Goal: Task Accomplishment & Management: Use online tool/utility

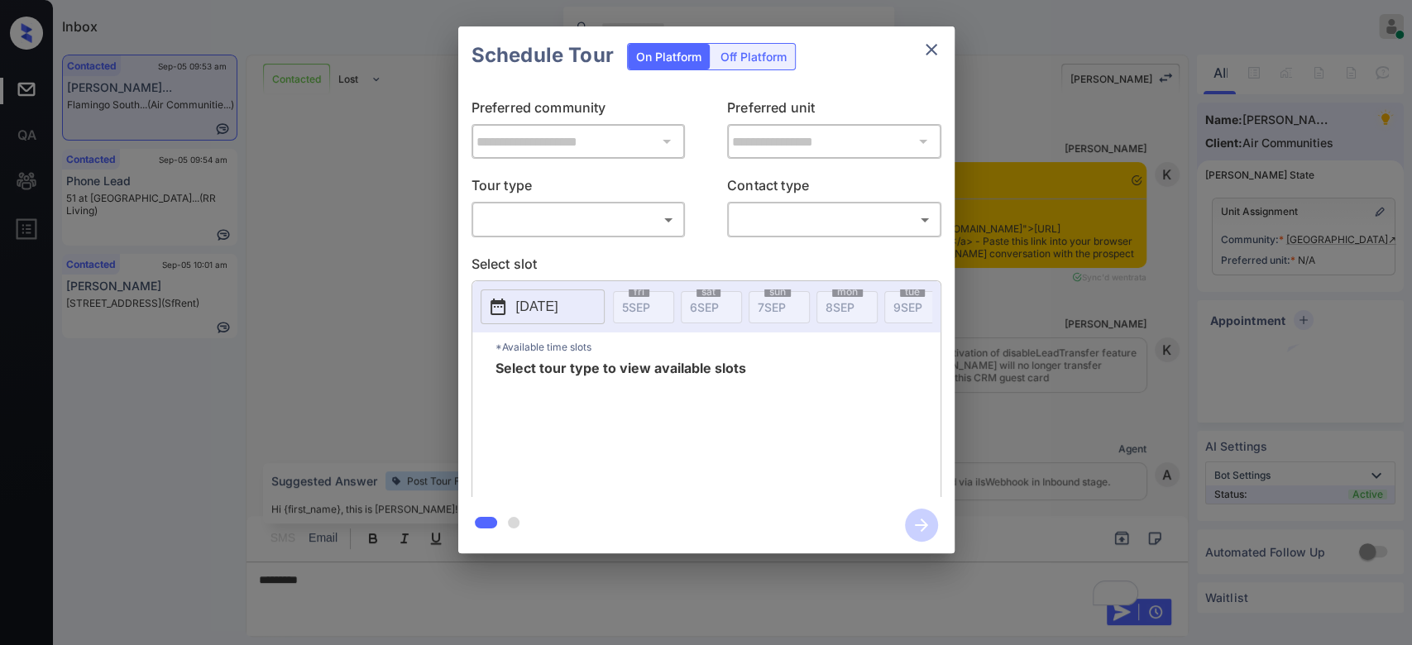
scroll to position [3428, 0]
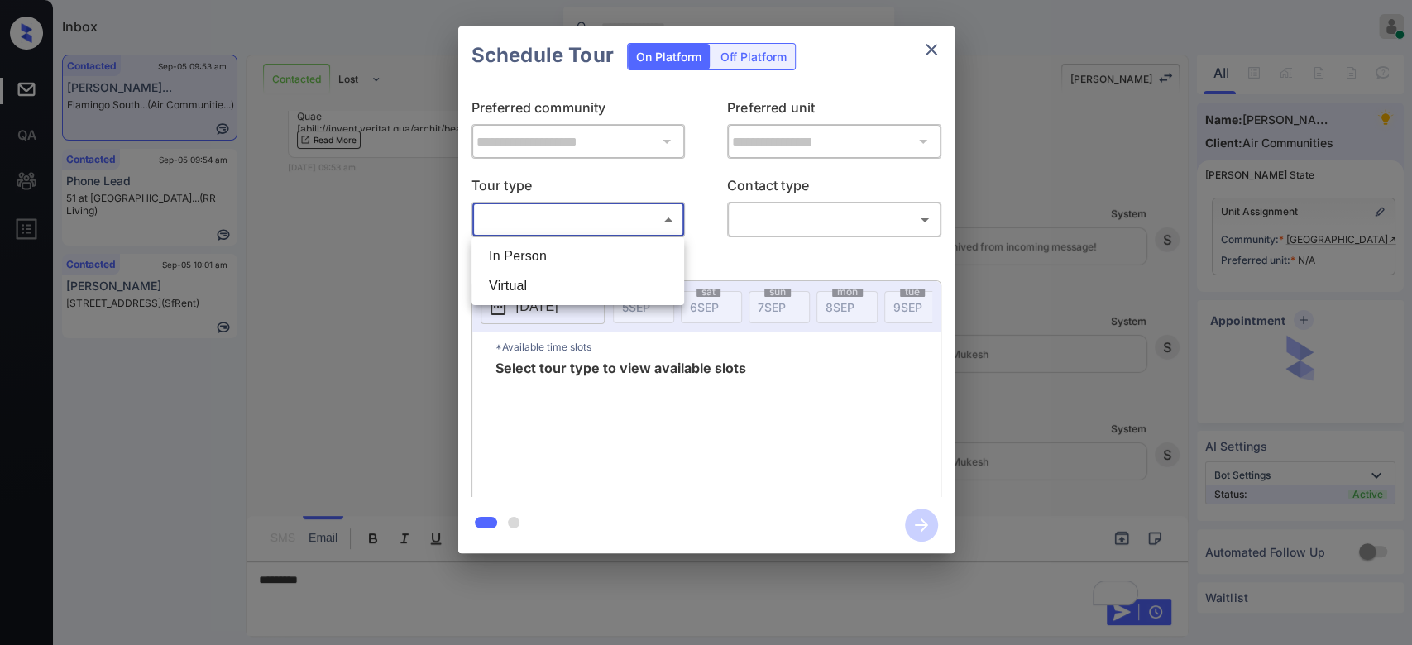
click at [648, 217] on body "Inbox Mukesh Online Set yourself offline Set yourself on break Profile Switch t…" at bounding box center [706, 322] width 1412 height 645
click at [539, 251] on li "In Person" at bounding box center [578, 257] width 204 height 30
type input "********"
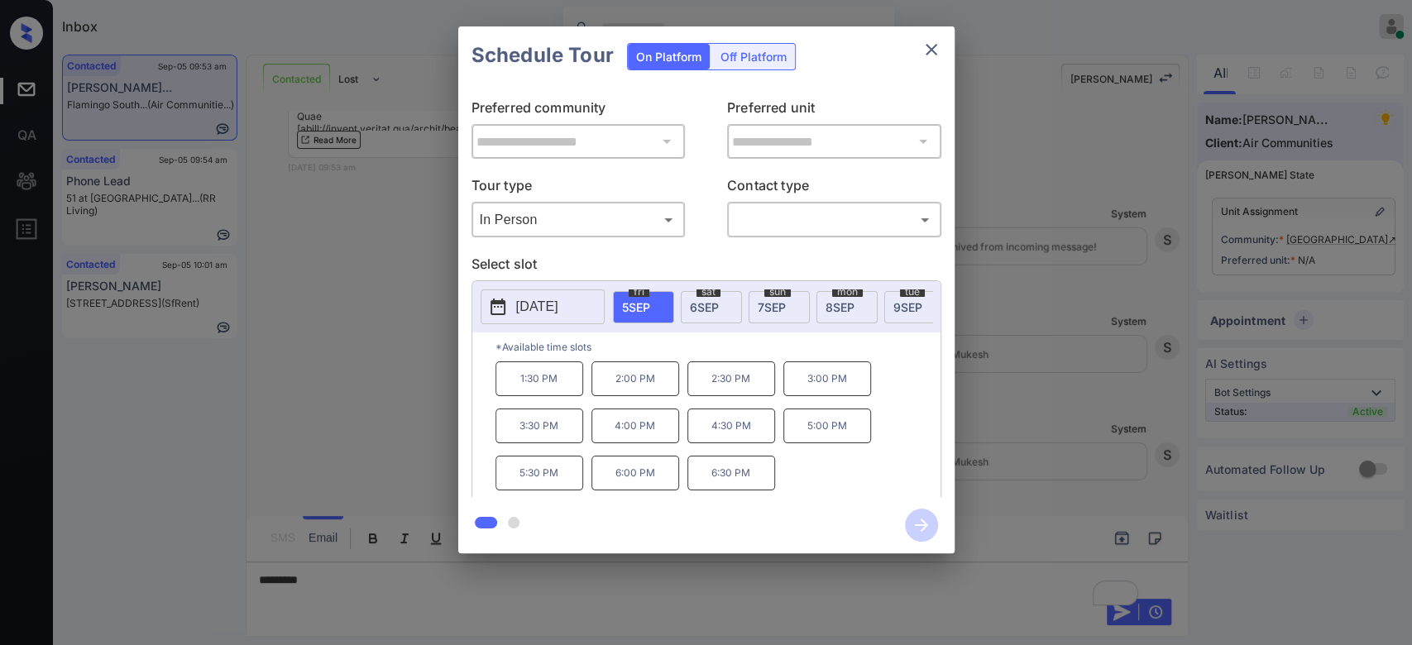
click at [558, 312] on p "2025-09-05" at bounding box center [537, 307] width 42 height 20
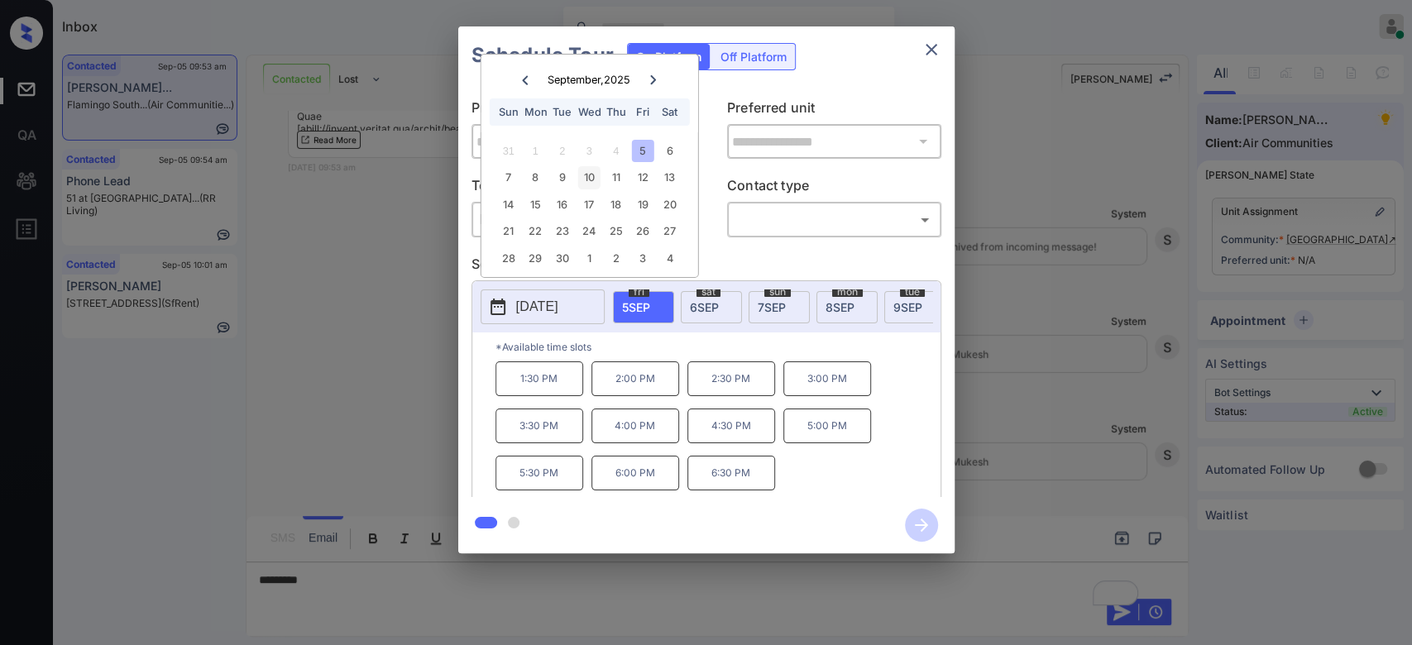
click at [591, 176] on div "10" at bounding box center [589, 177] width 22 height 22
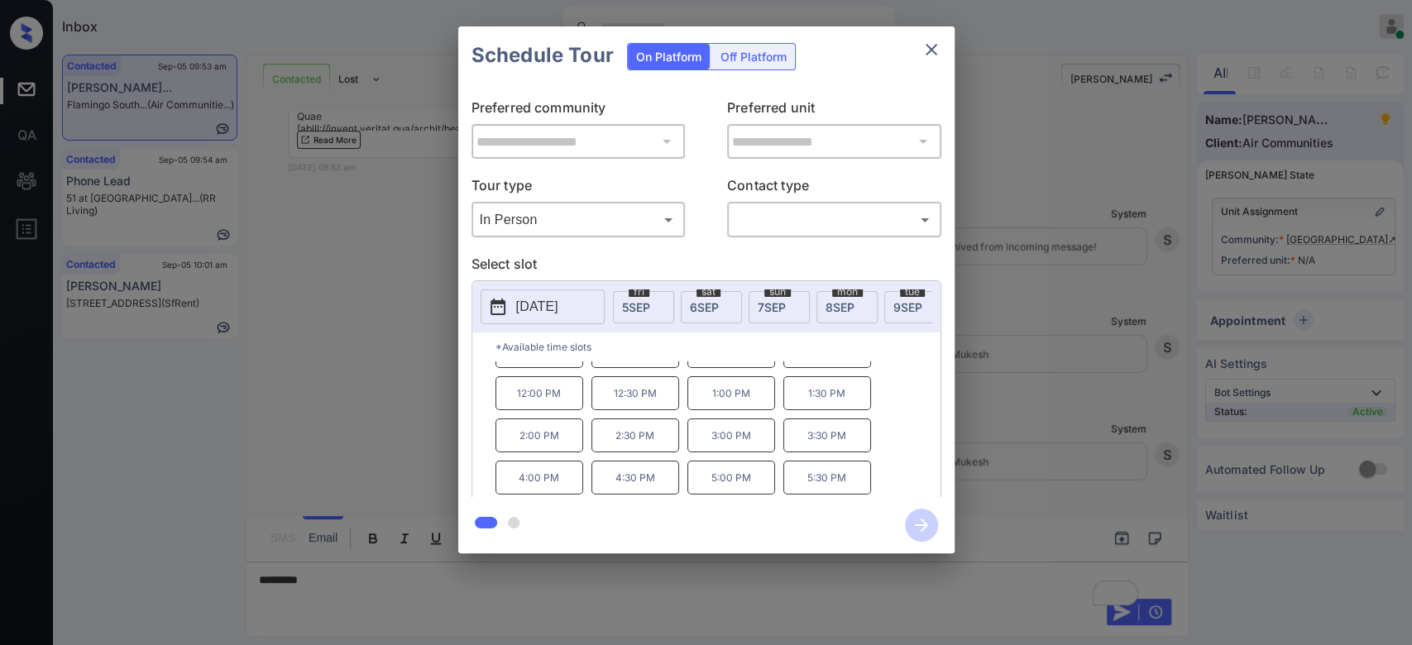
click at [1048, 275] on div "**********" at bounding box center [706, 290] width 1412 height 580
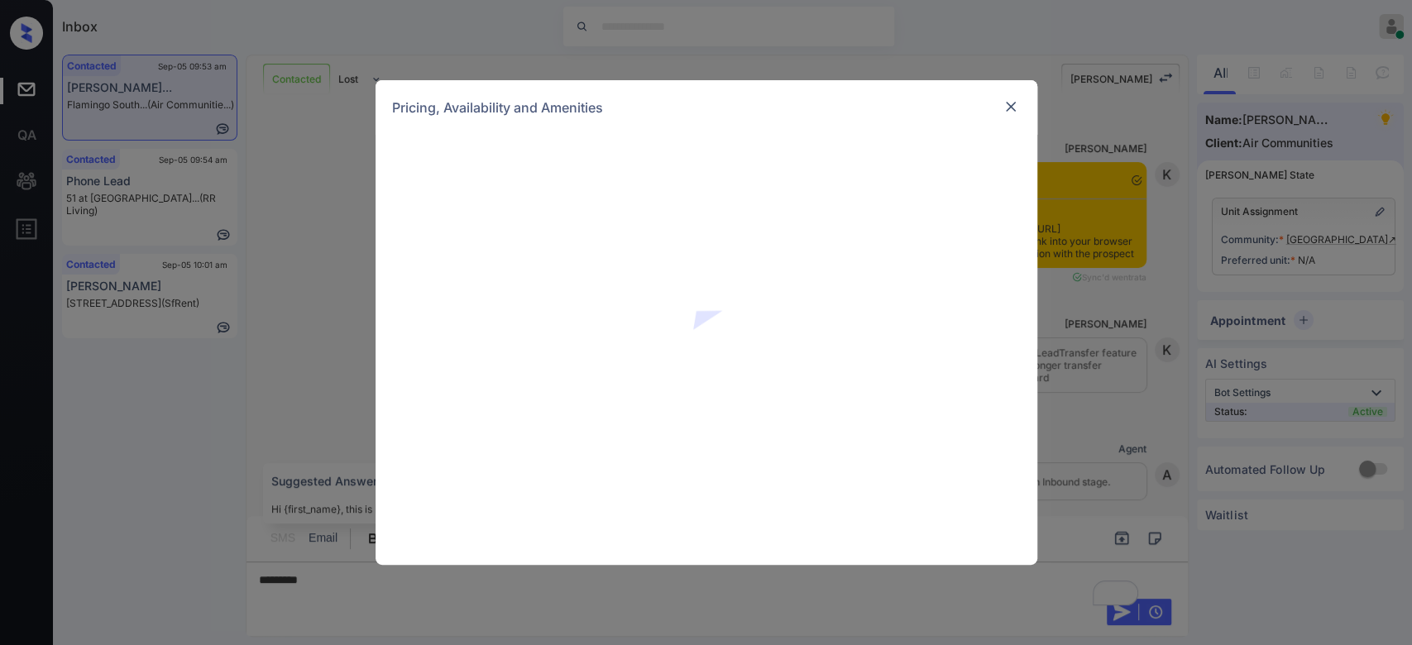
scroll to position [3428, 0]
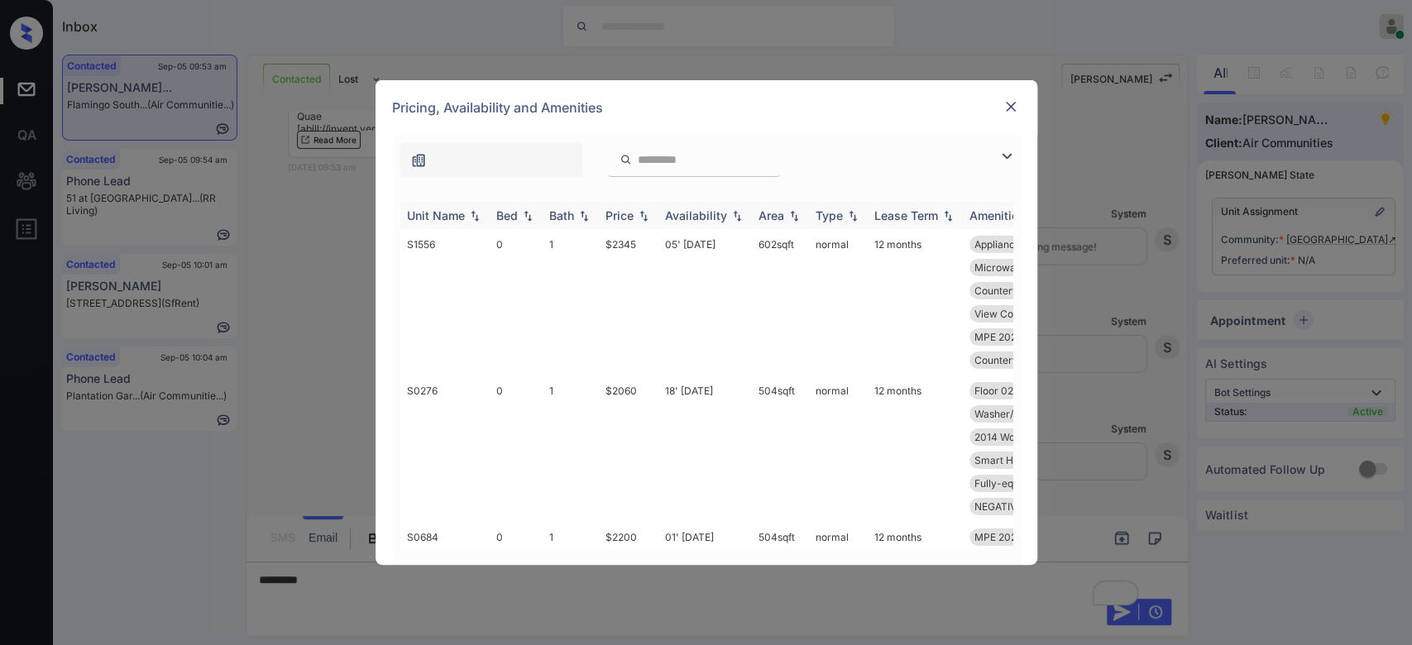
click at [627, 227] on th "Price" at bounding box center [629, 215] width 60 height 27
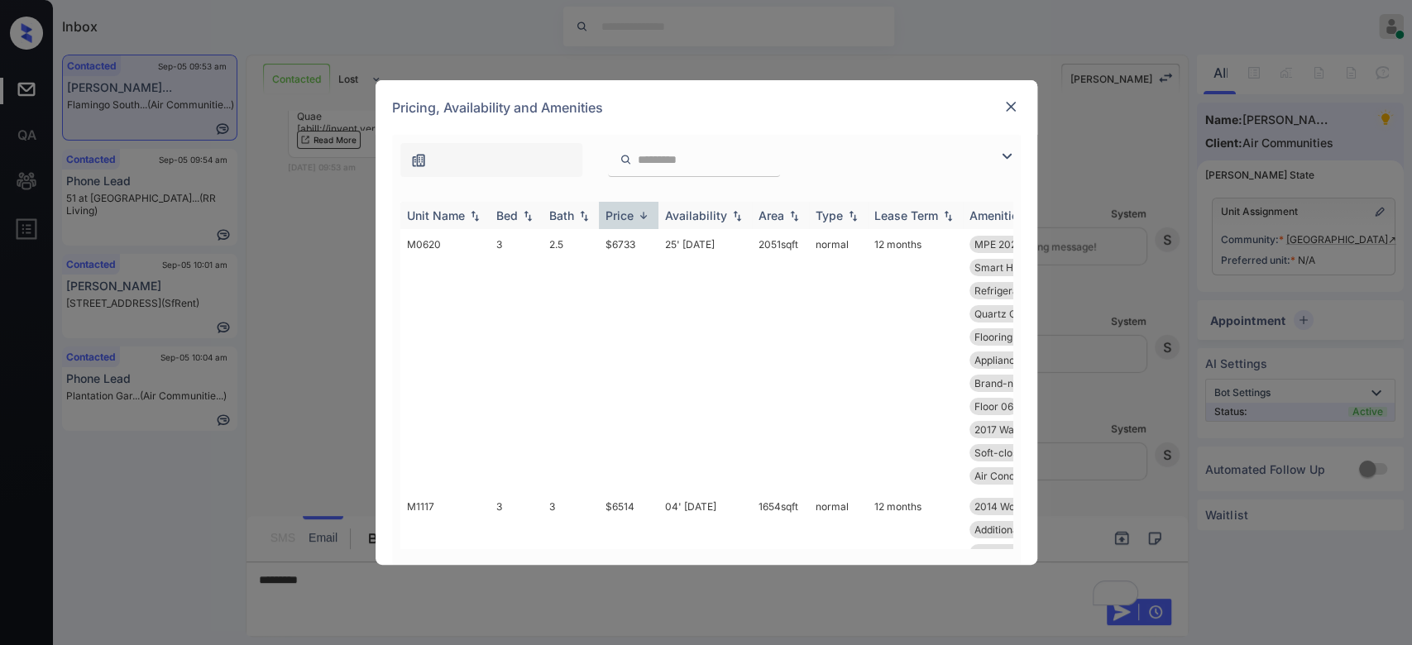
click at [627, 224] on th "Price" at bounding box center [629, 215] width 60 height 27
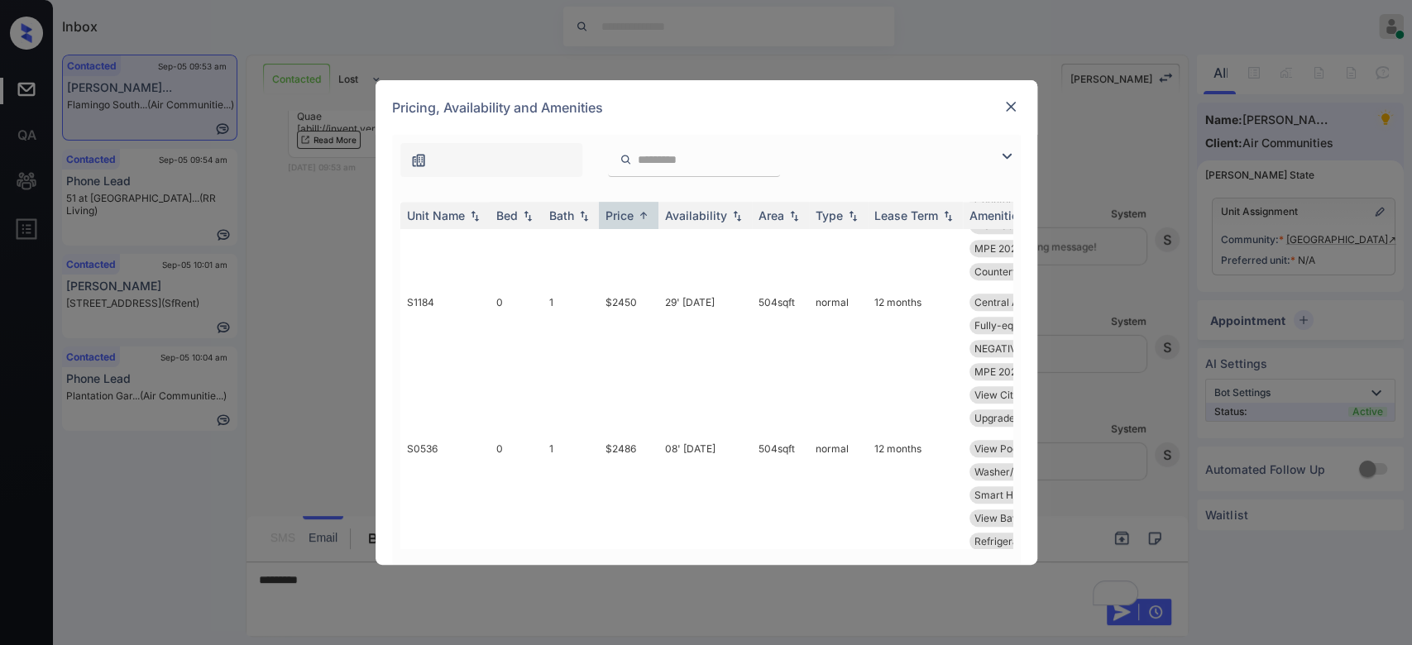
scroll to position [914, 0]
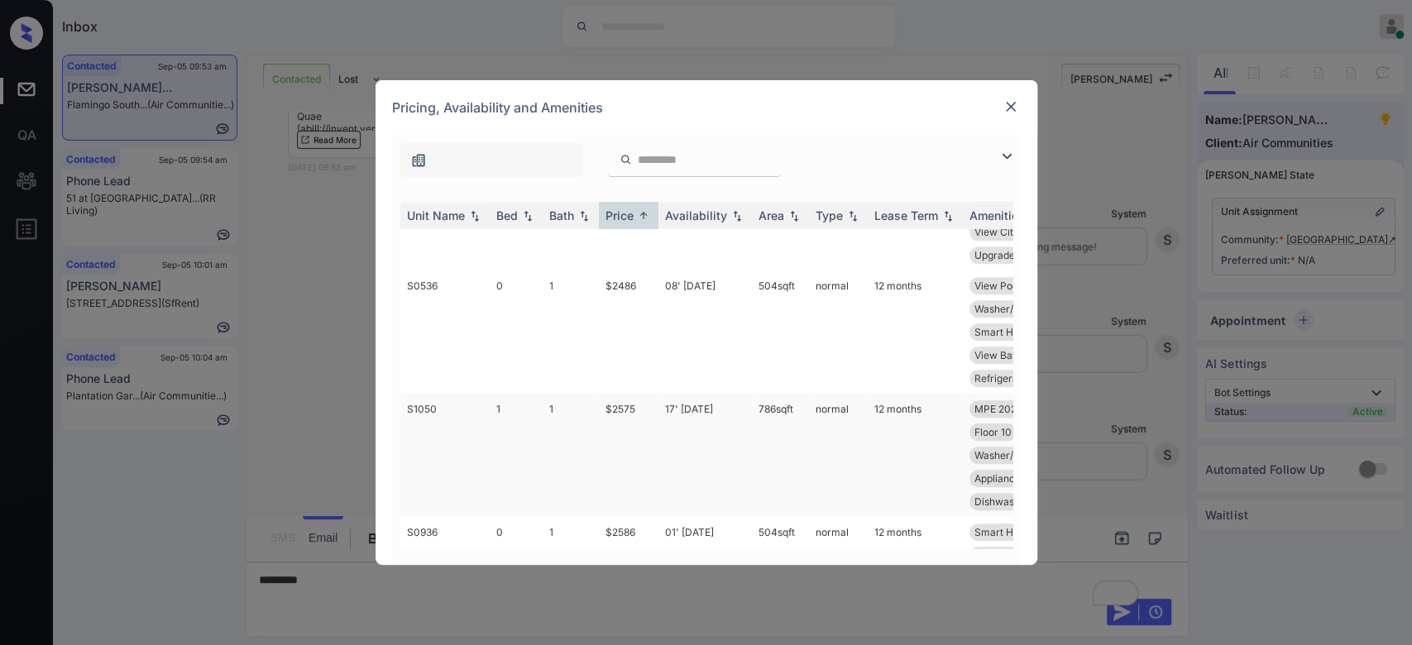
click at [630, 414] on td "$2575" at bounding box center [629, 455] width 60 height 123
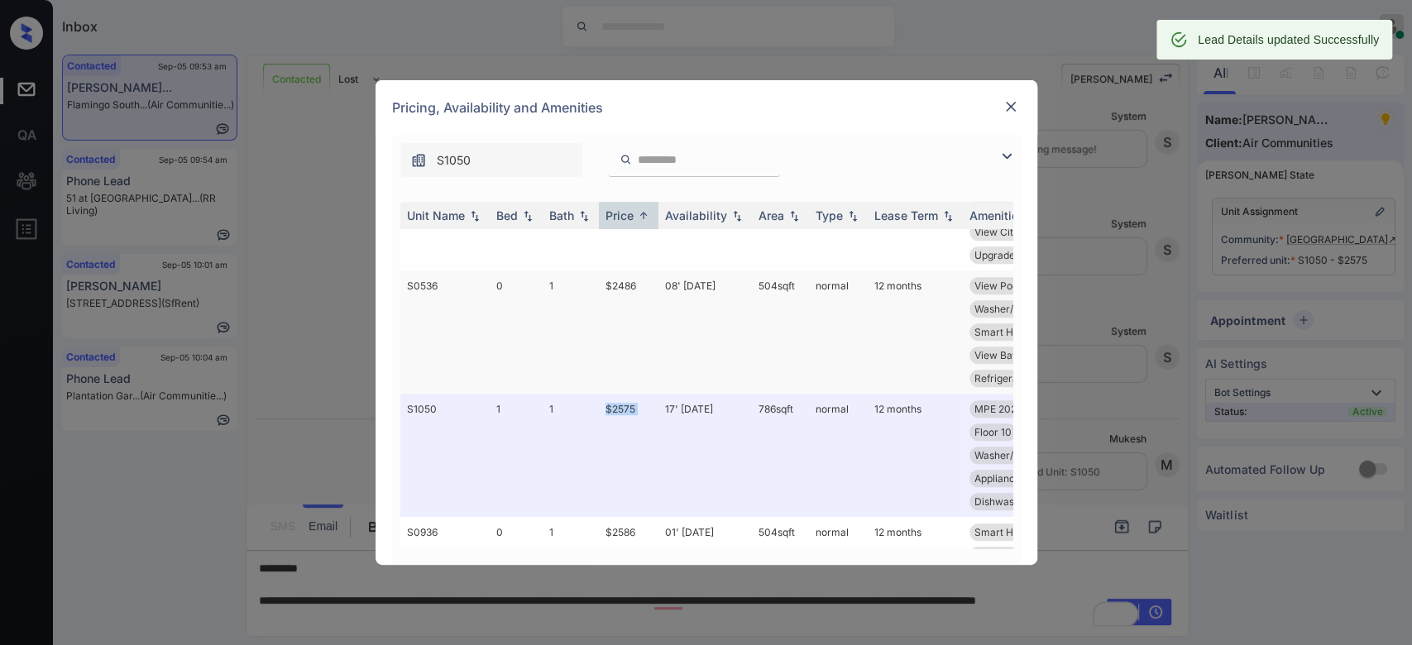
scroll to position [3535, 0]
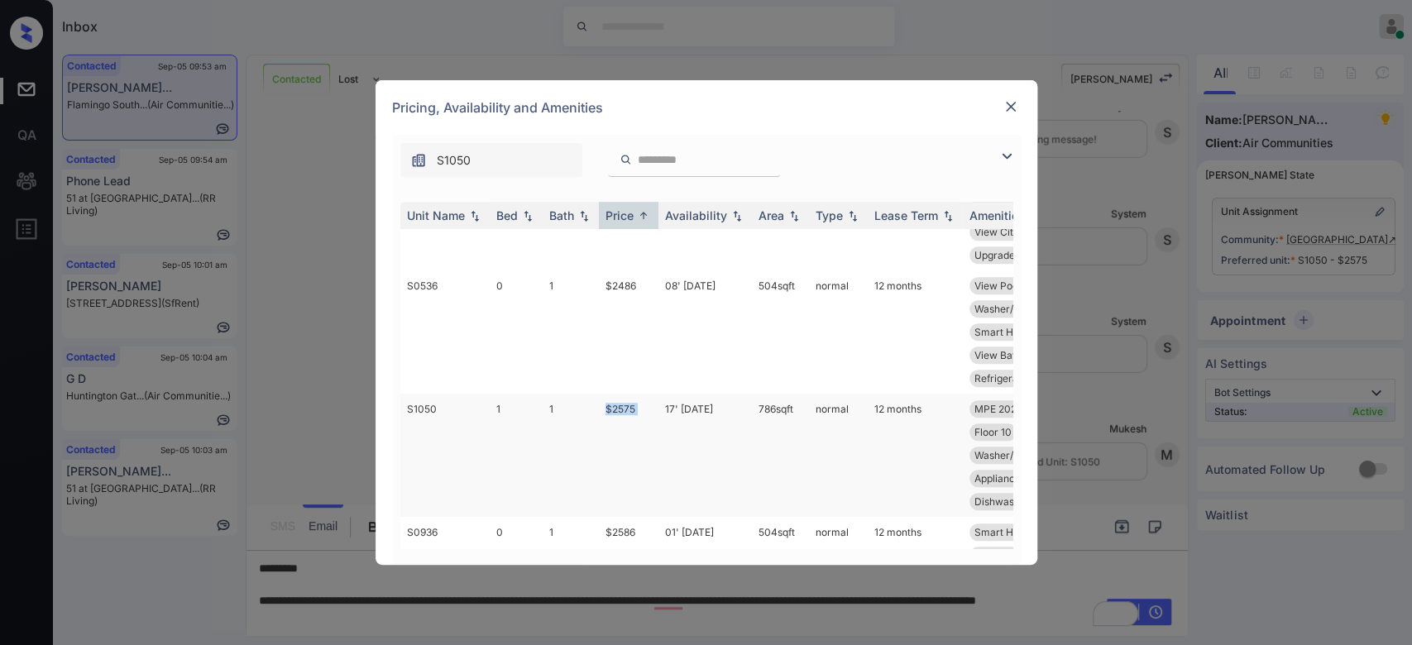
click at [615, 411] on td "$2575" at bounding box center [629, 455] width 60 height 123
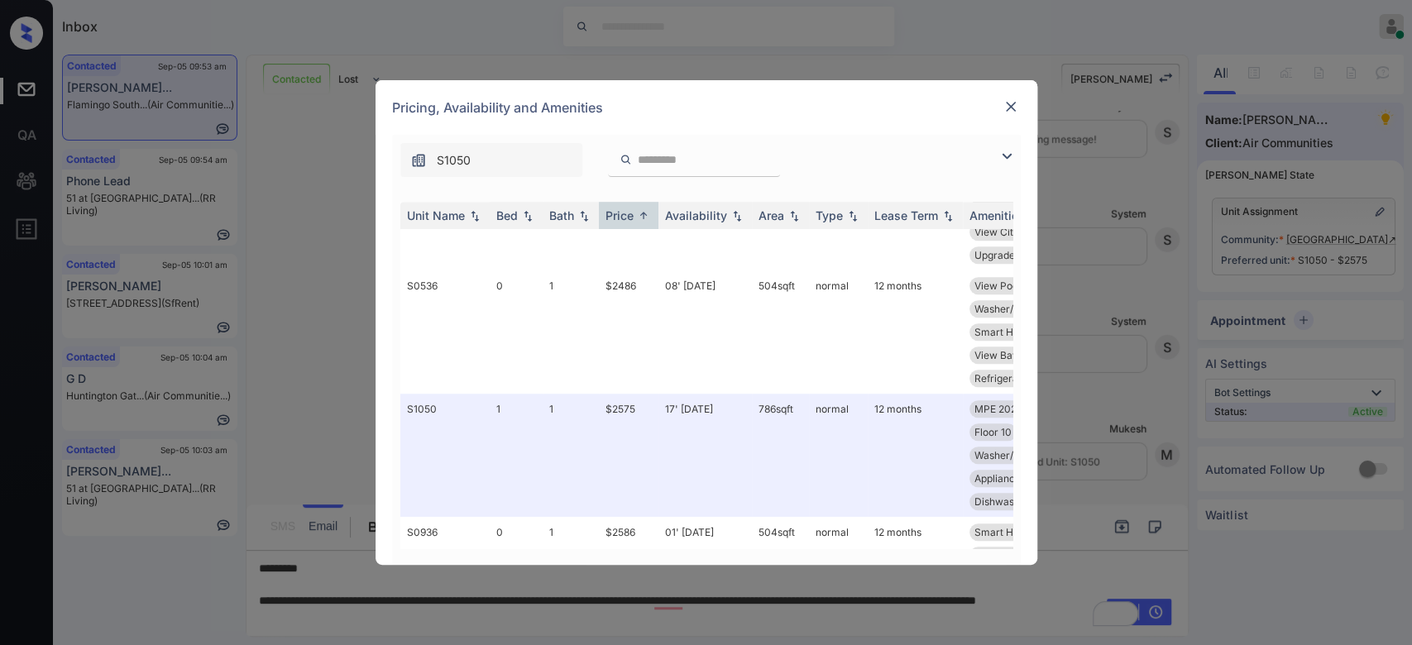
click at [1012, 104] on img at bounding box center [1010, 106] width 17 height 17
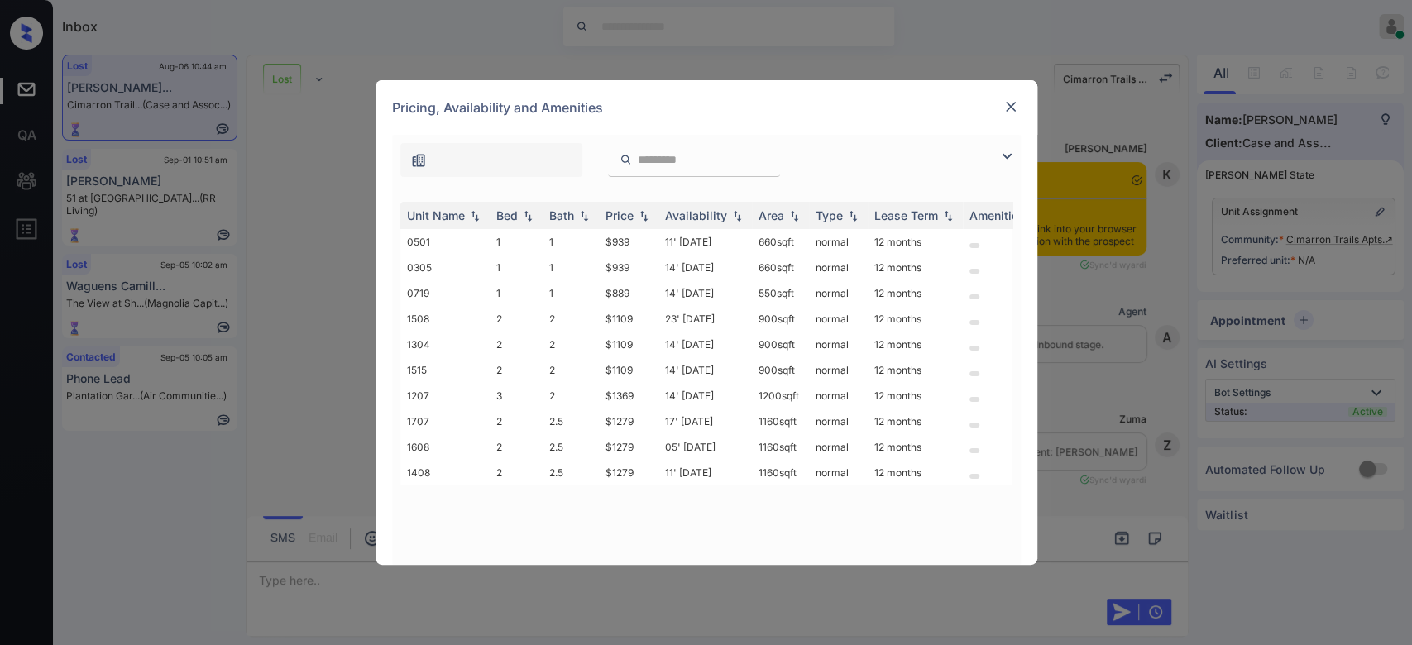
scroll to position [6323, 0]
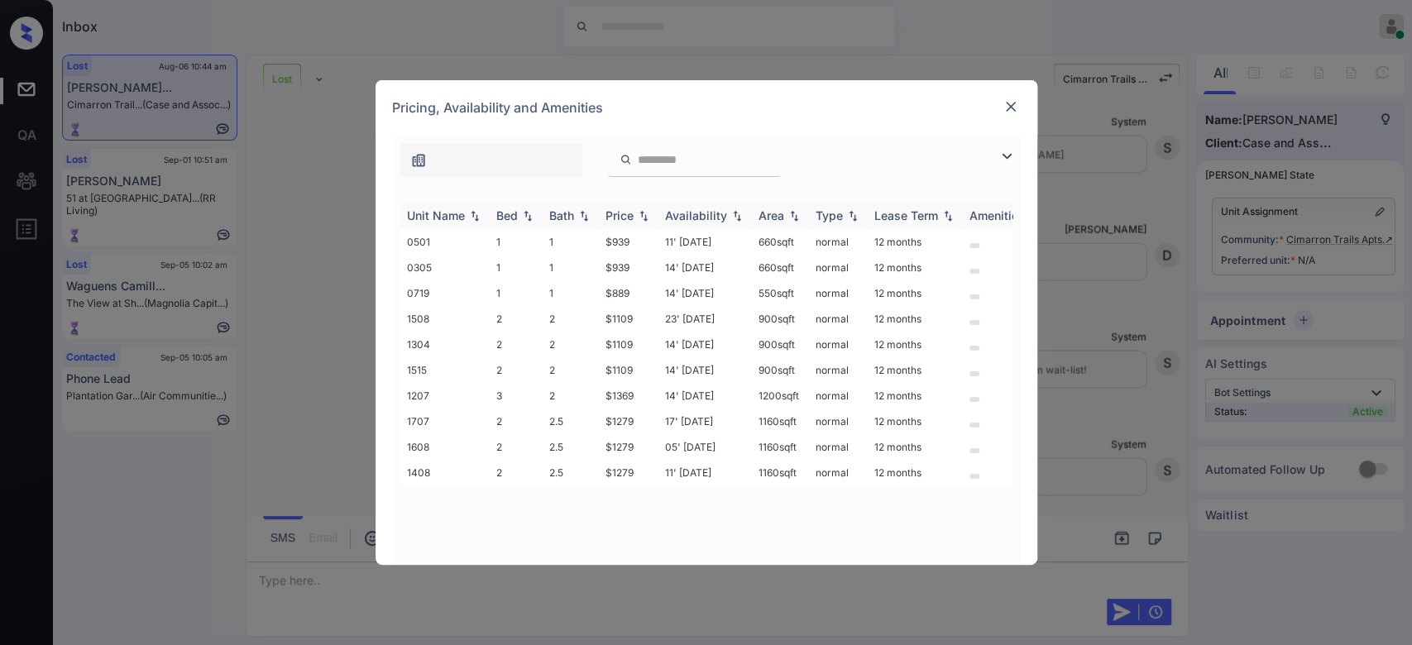
click at [630, 212] on div "Price" at bounding box center [619, 215] width 28 height 14
click at [629, 235] on td "$889" at bounding box center [629, 242] width 60 height 26
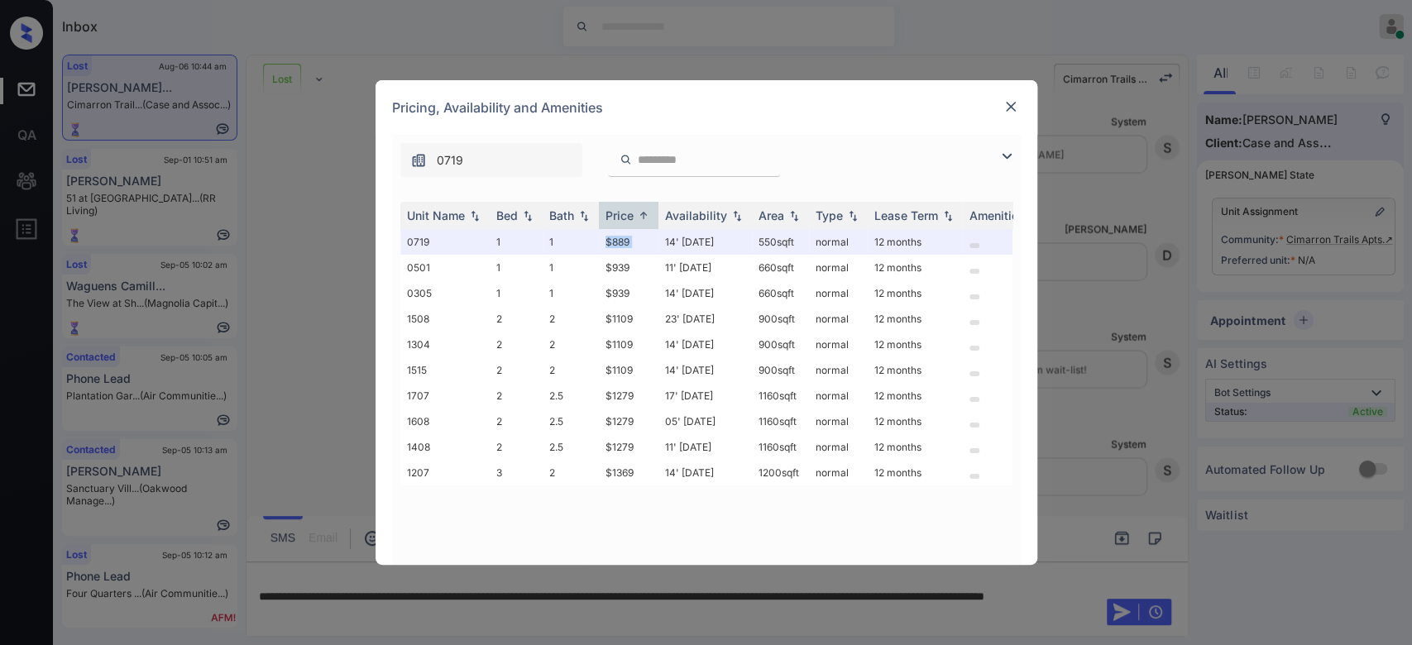
click at [1013, 104] on img at bounding box center [1010, 106] width 17 height 17
